Goal: Task Accomplishment & Management: Use online tool/utility

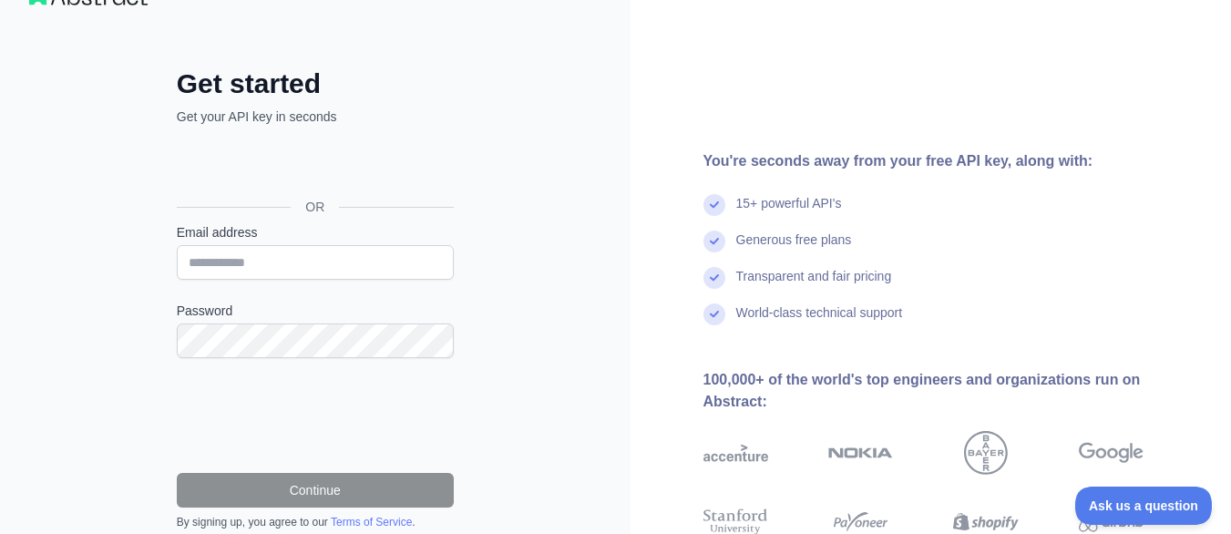
scroll to position [91, 0]
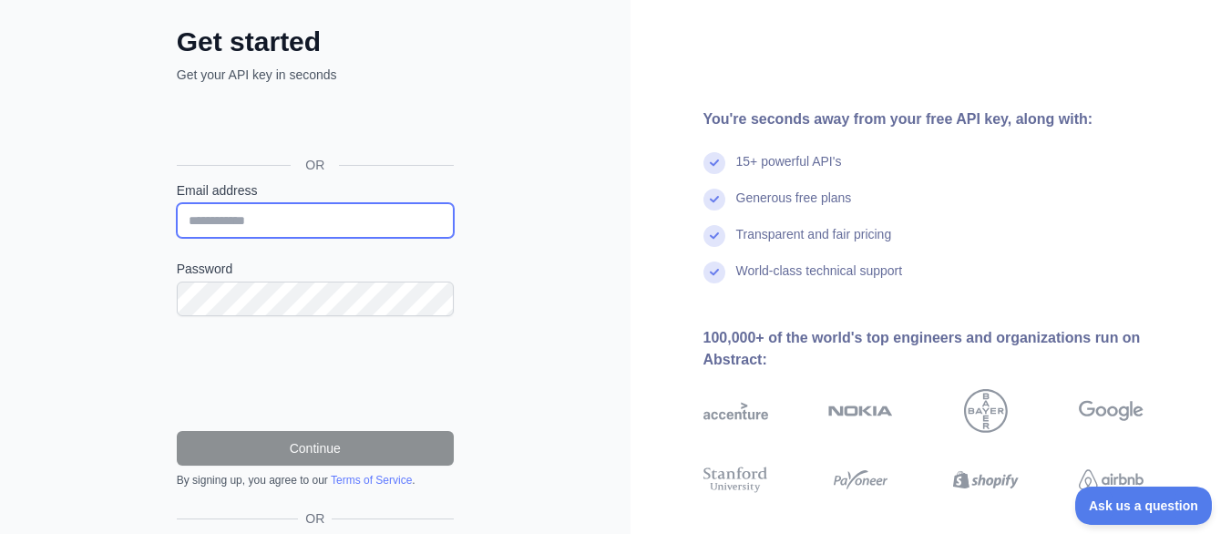
click at [355, 235] on input "Email address" at bounding box center [315, 220] width 277 height 35
type input "**********"
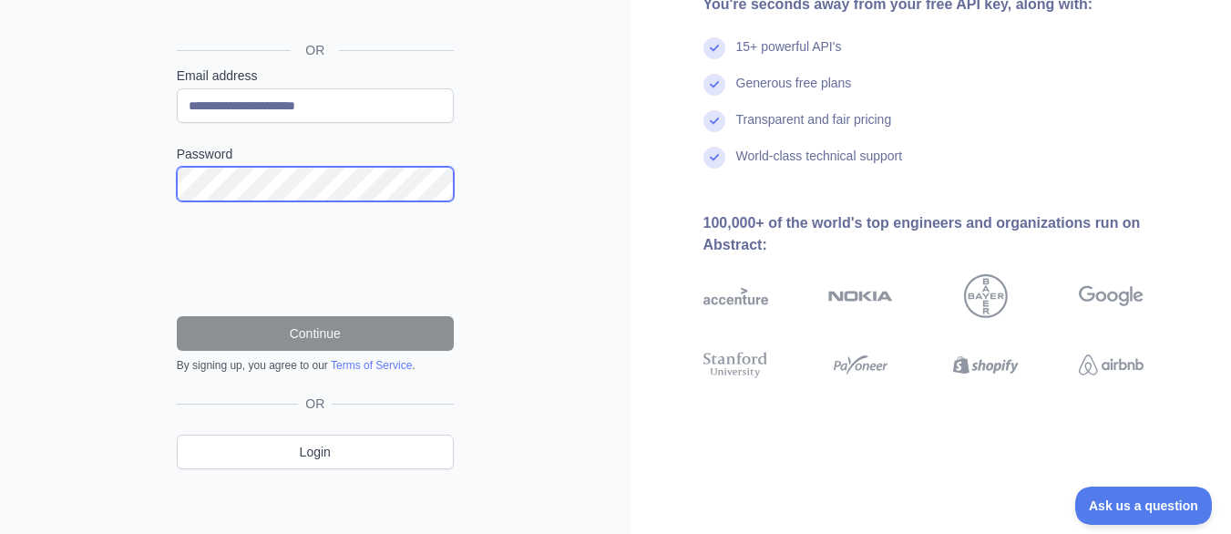
scroll to position [213, 0]
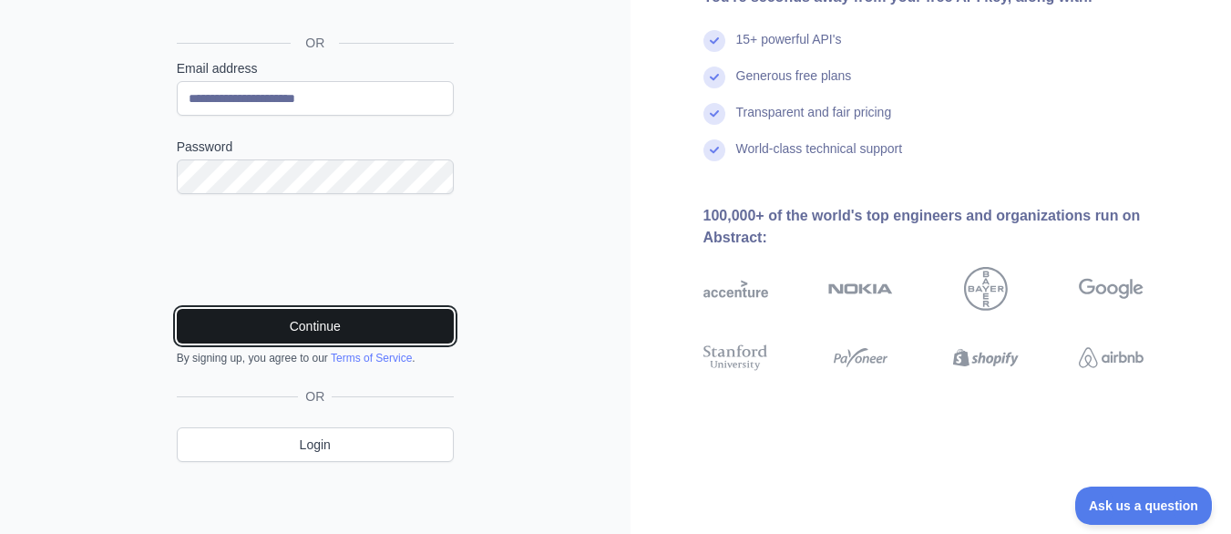
click at [371, 313] on button "Continue" at bounding box center [315, 326] width 277 height 35
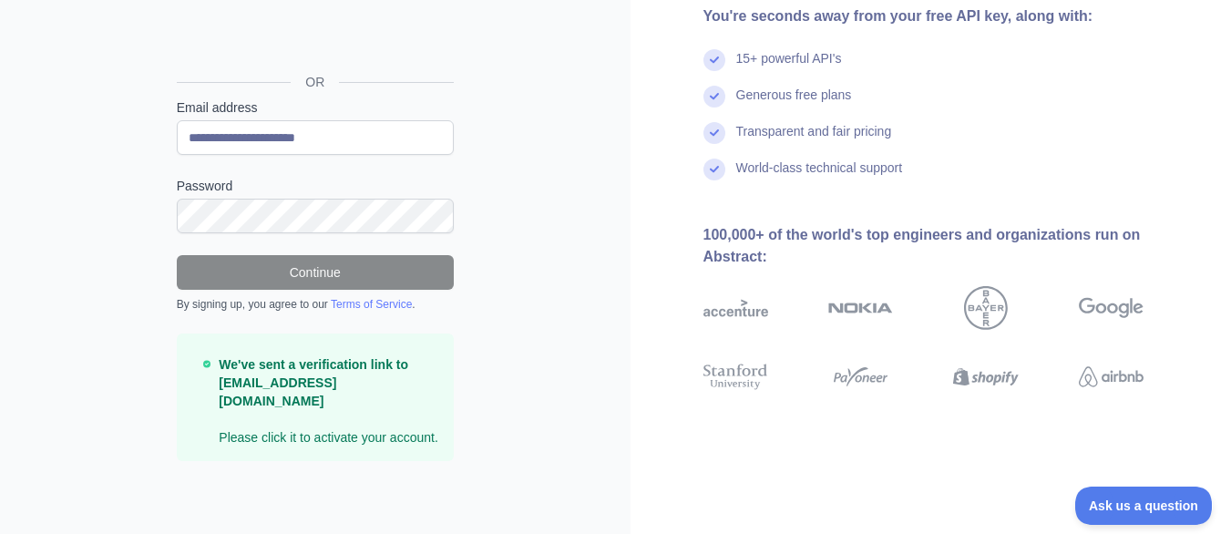
scroll to position [155, 0]
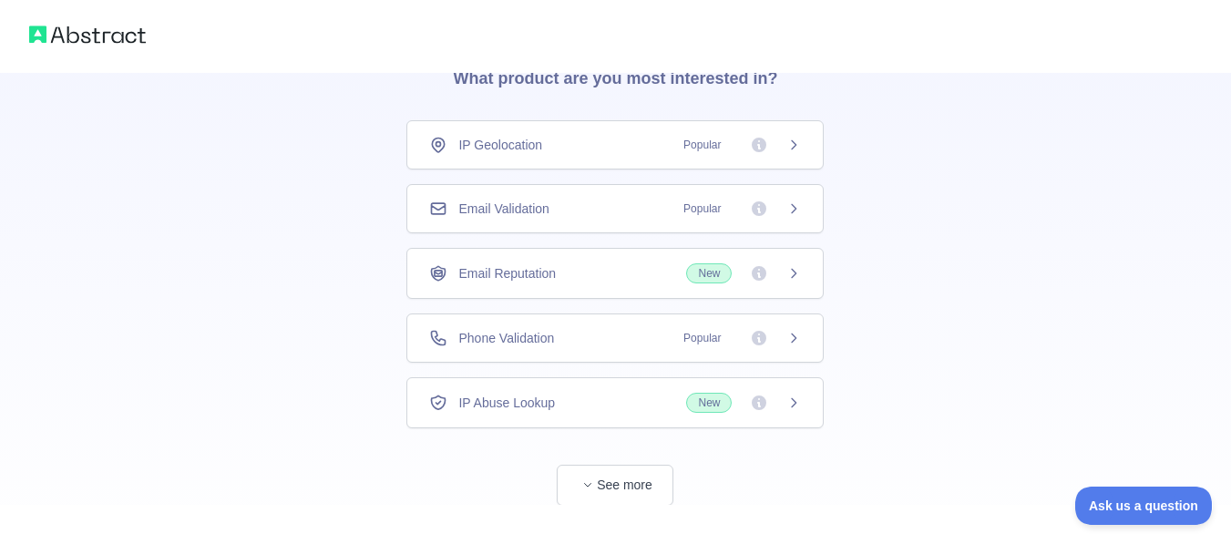
scroll to position [136, 0]
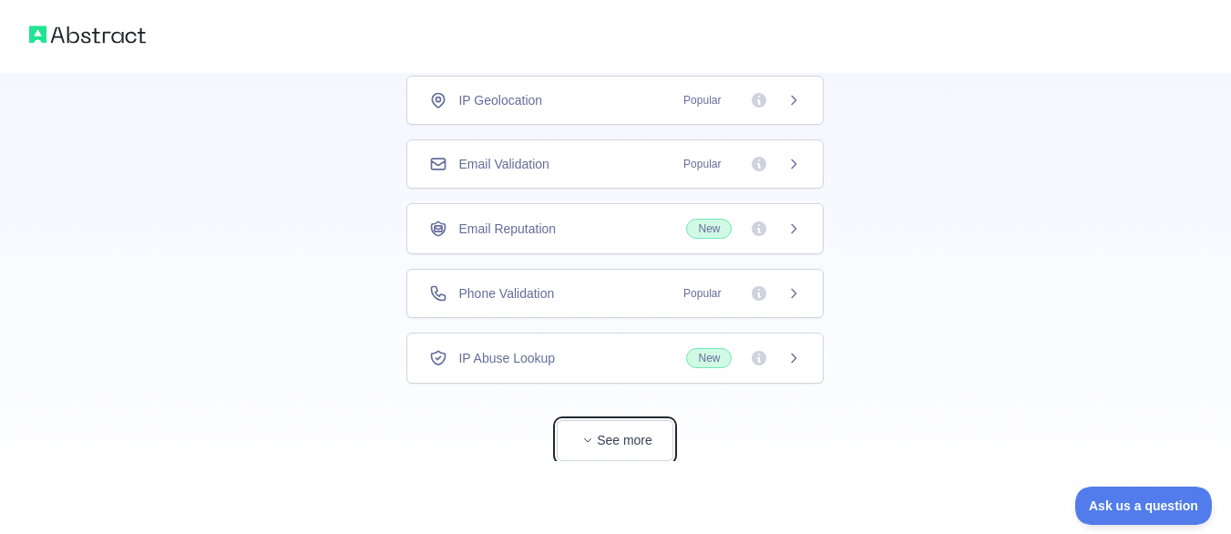
click at [635, 451] on button "See more" at bounding box center [615, 440] width 117 height 41
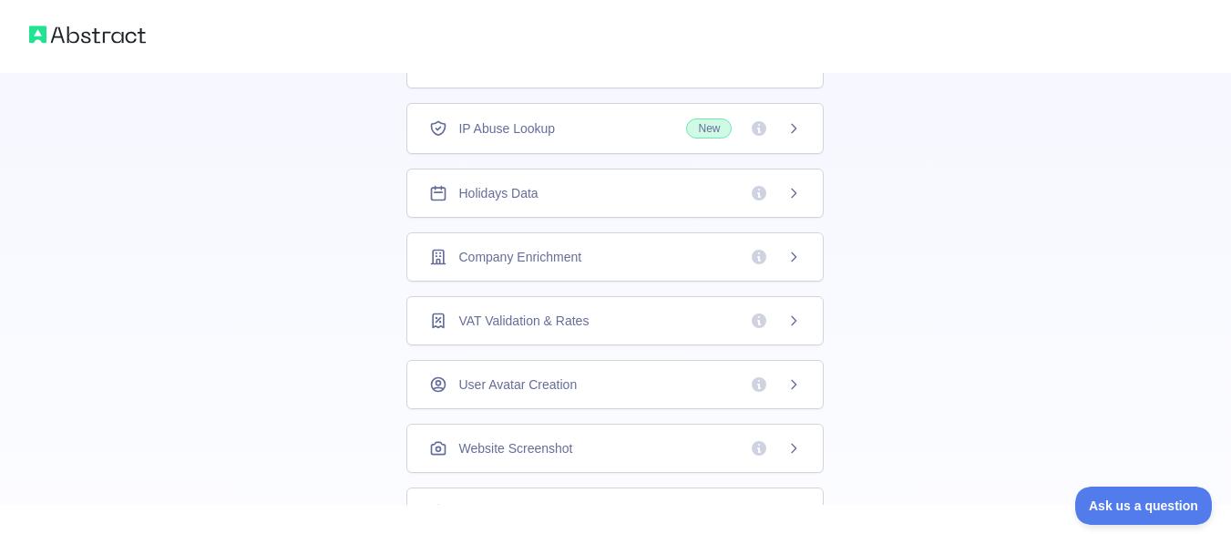
scroll to position [261, 0]
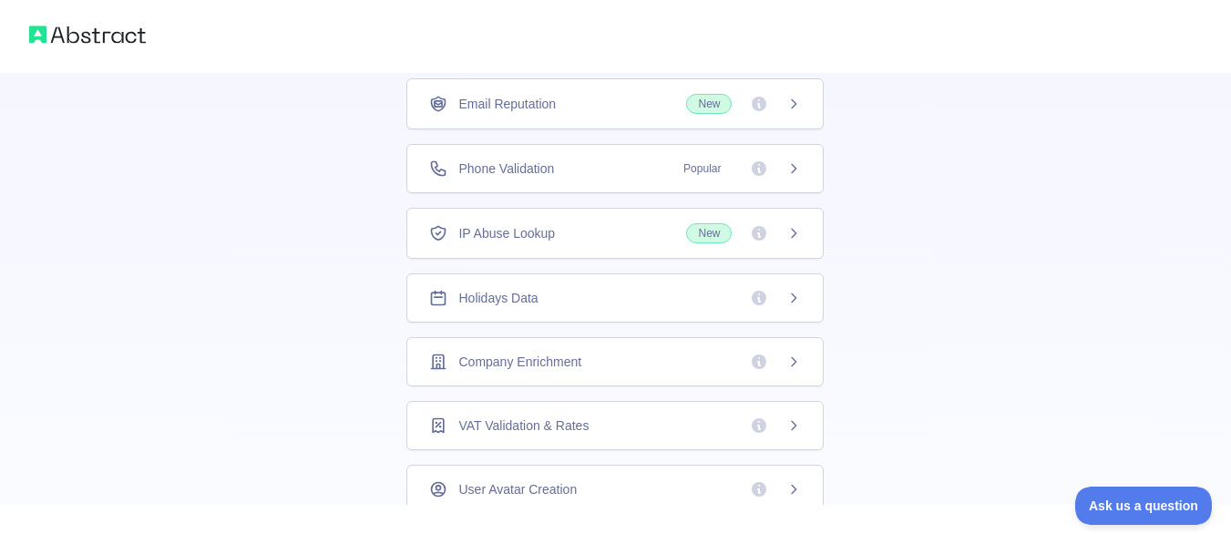
click at [790, 239] on icon at bounding box center [793, 233] width 15 height 15
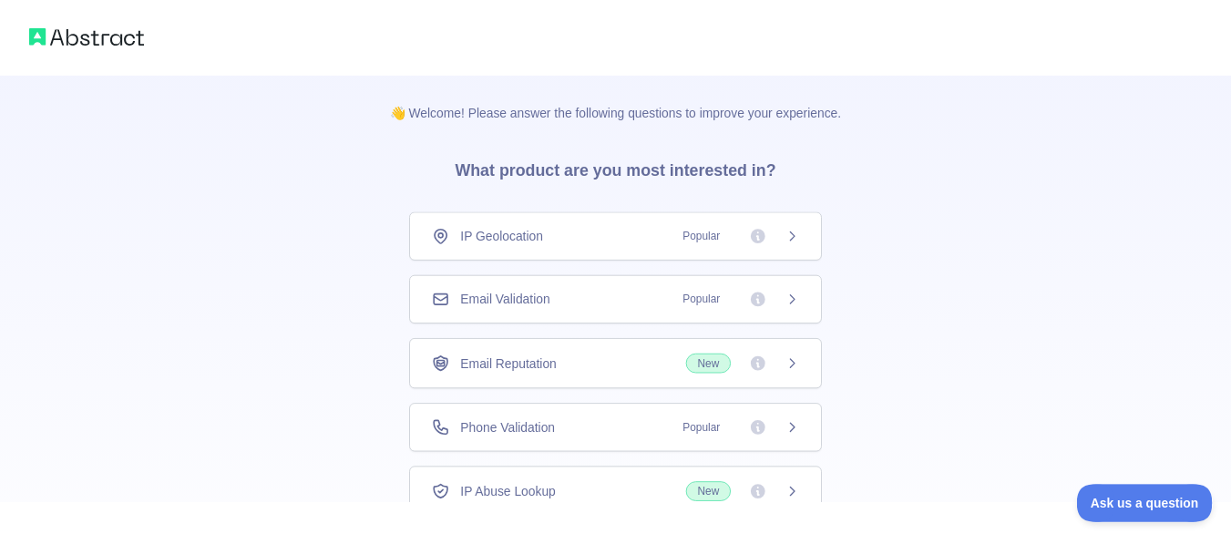
scroll to position [136, 0]
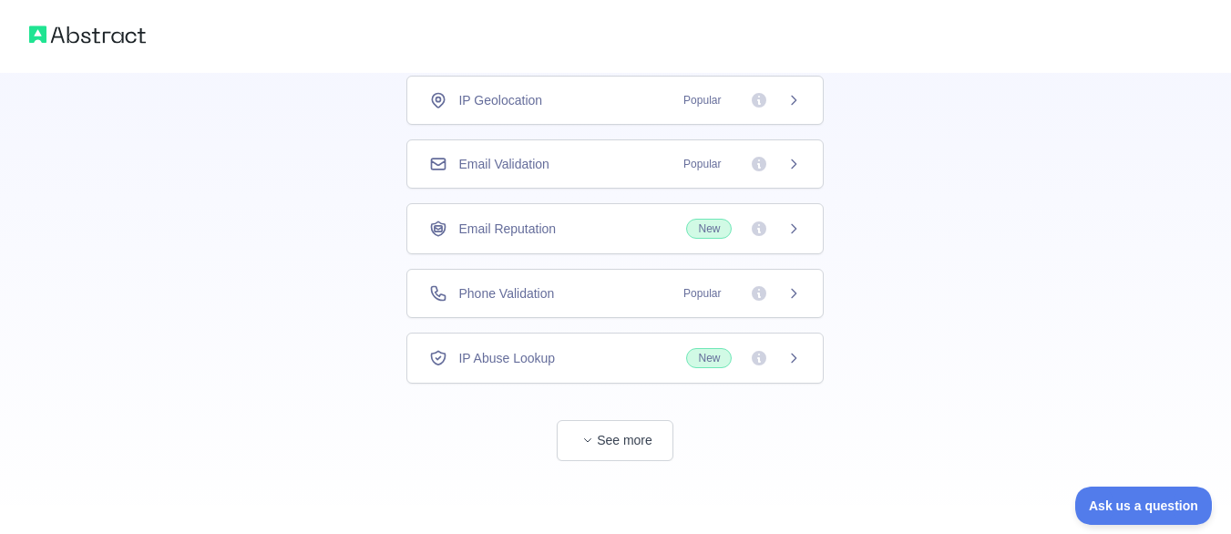
click at [753, 362] on icon at bounding box center [759, 358] width 15 height 15
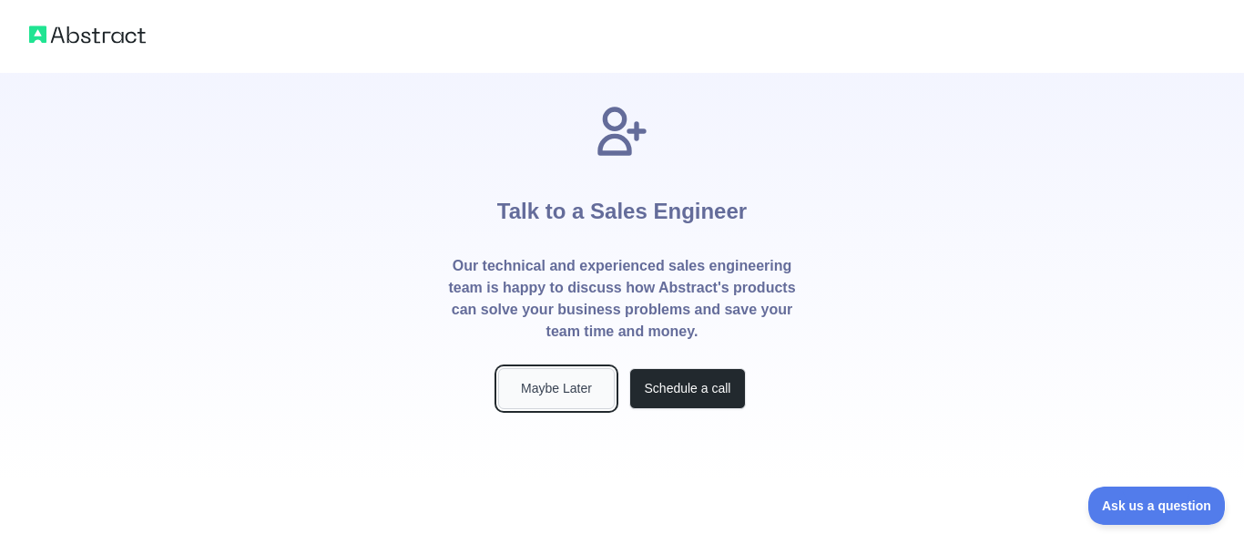
click at [573, 399] on button "Maybe Later" at bounding box center [556, 388] width 117 height 41
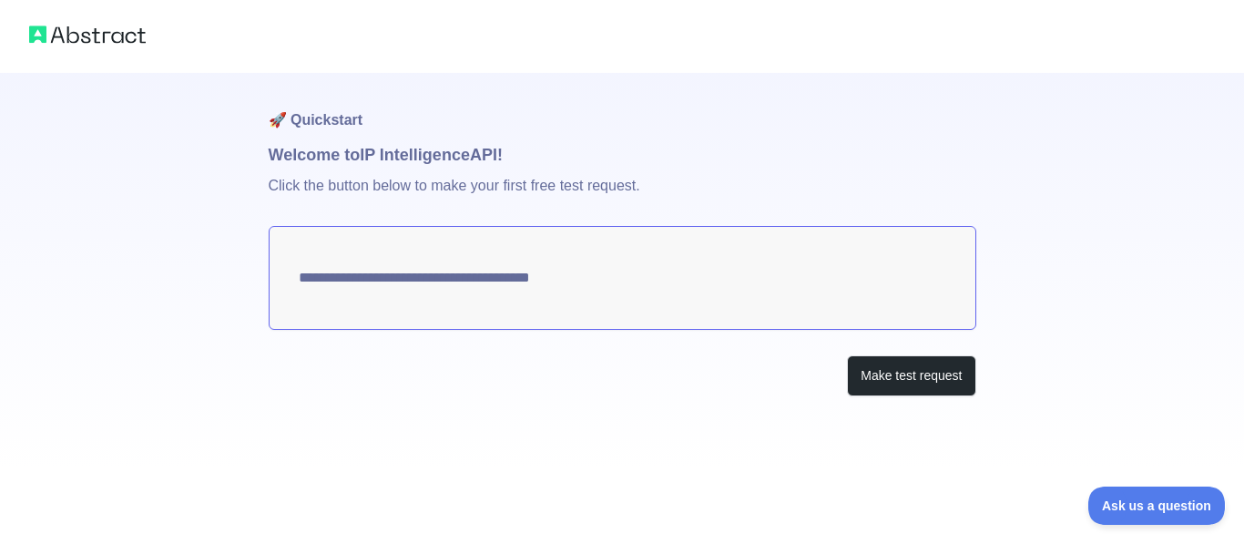
type textarea "**********"
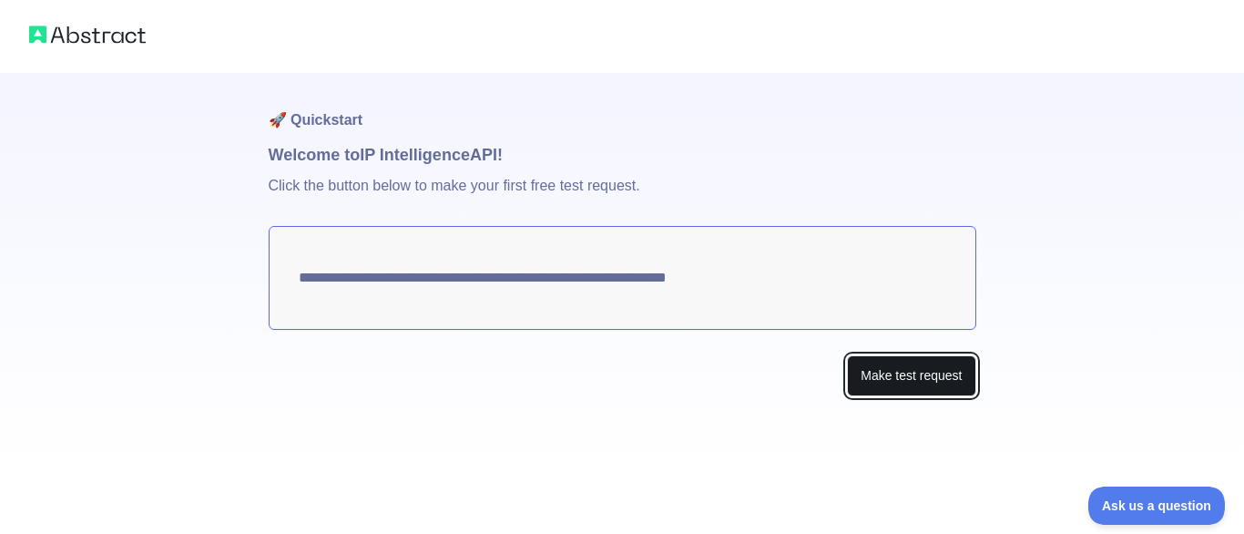
click at [890, 374] on button "Make test request" at bounding box center [911, 375] width 128 height 41
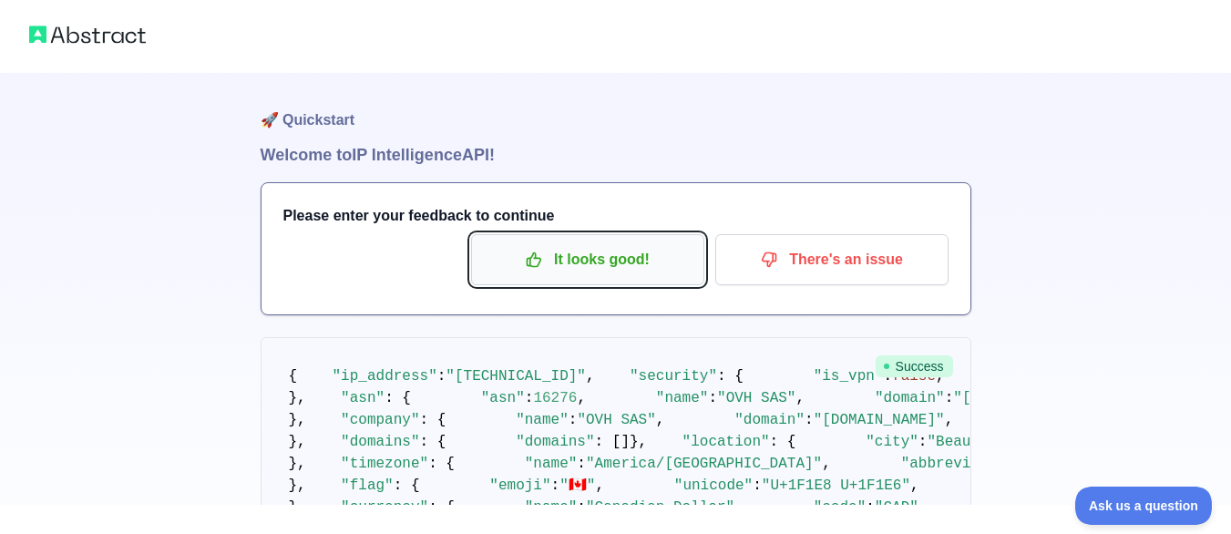
click at [613, 259] on p "It looks good!" at bounding box center [588, 259] width 206 height 31
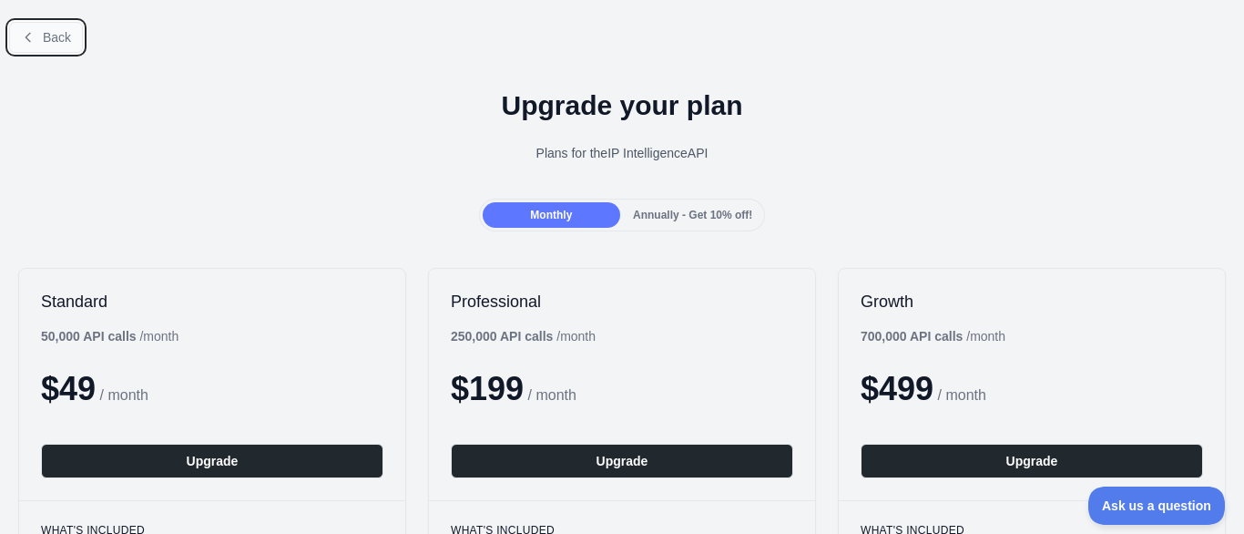
click at [52, 30] on span "Back" at bounding box center [57, 37] width 28 height 15
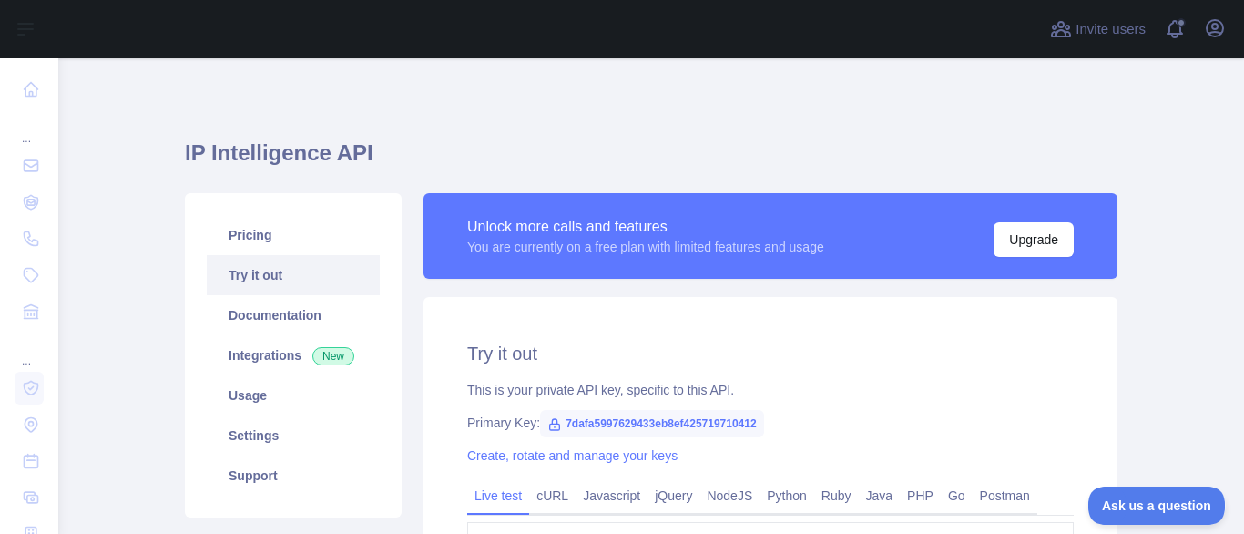
click at [592, 422] on span "7dafa5997629433eb8ef425719710412" at bounding box center [652, 423] width 224 height 27
copy span "7dafa5997629433eb8ef425719710412"
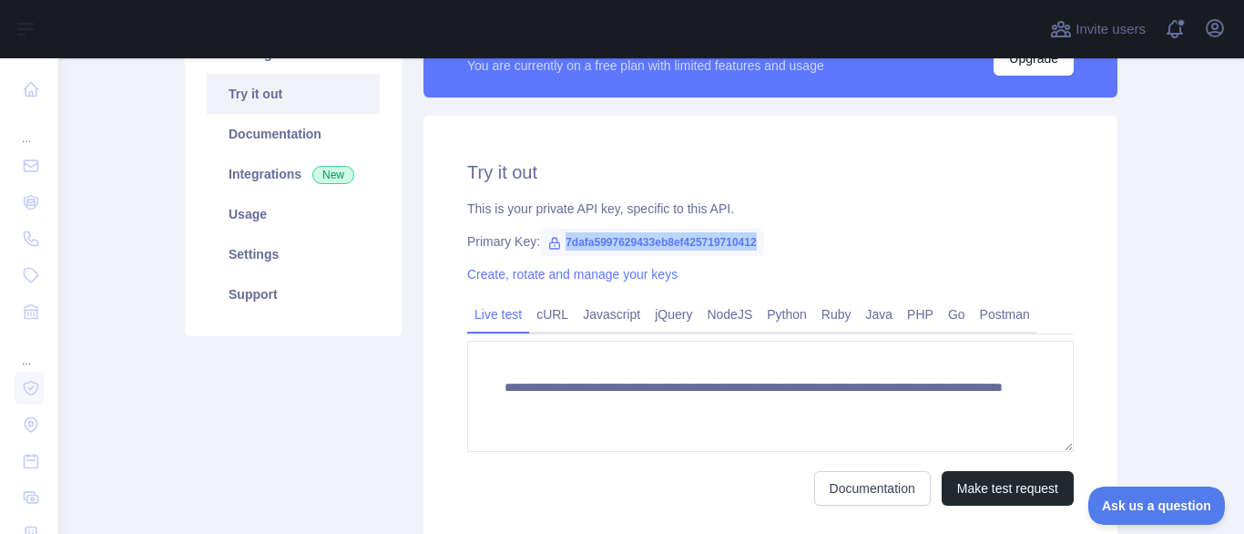
scroll to position [182, 0]
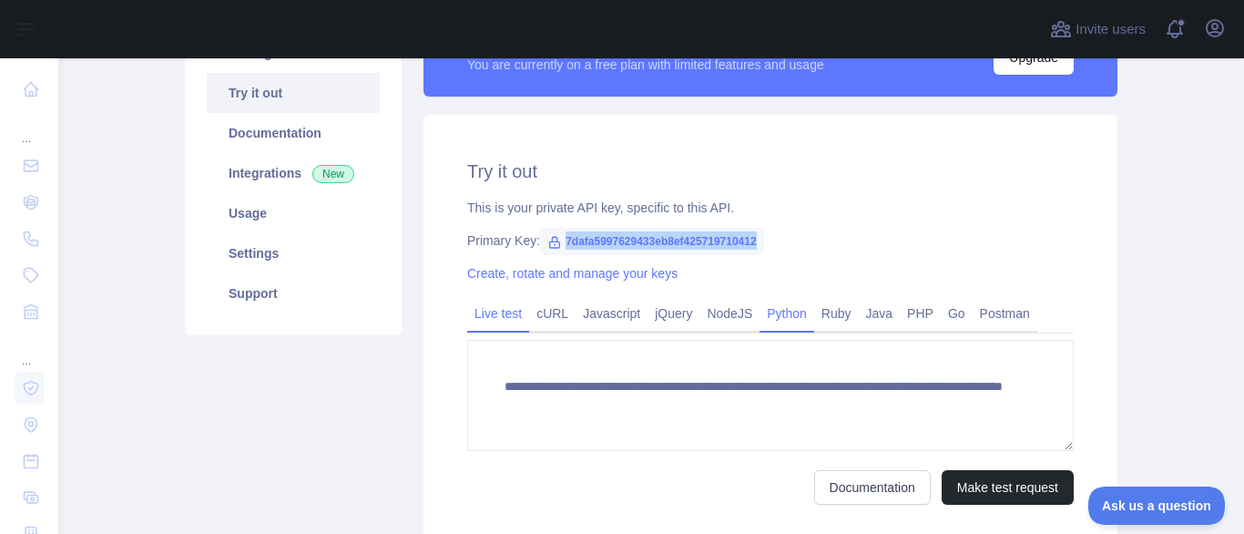
click at [795, 314] on link "Python" at bounding box center [787, 313] width 55 height 29
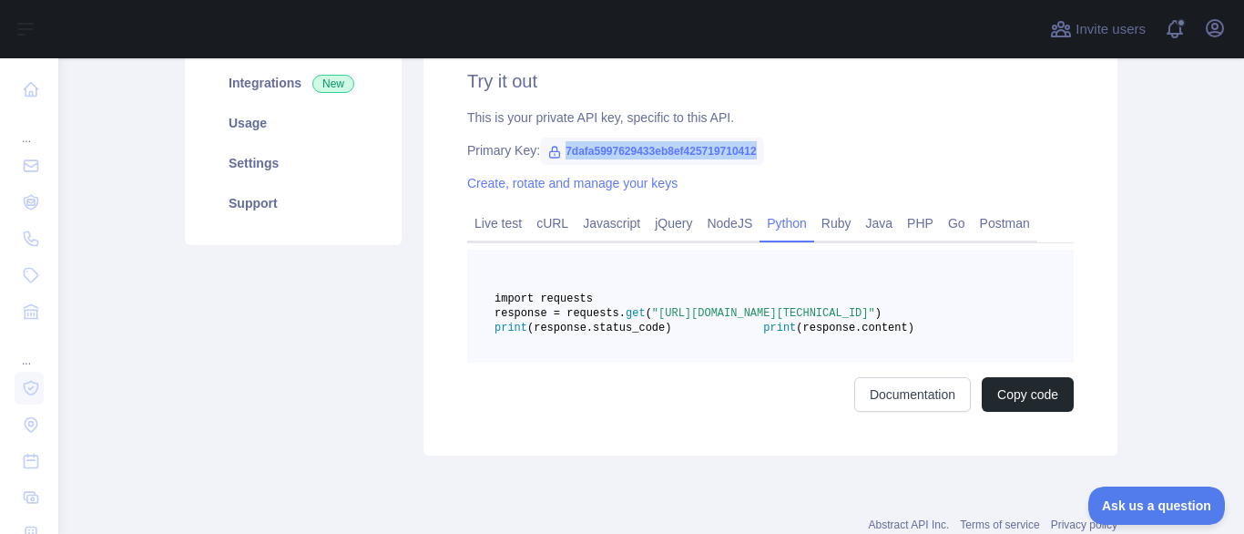
scroll to position [273, 0]
